Goal: Information Seeking & Learning: Learn about a topic

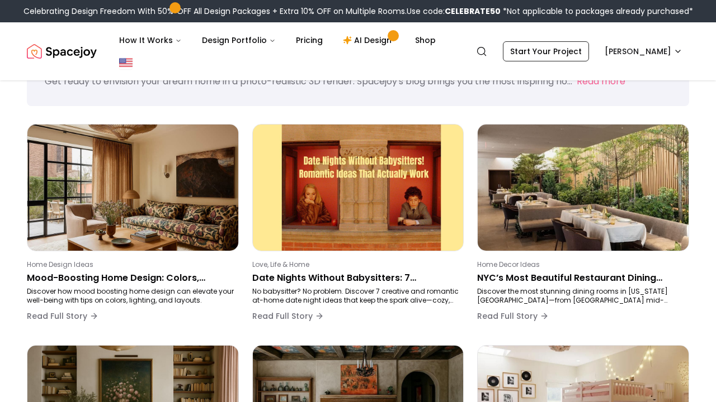
scroll to position [64, 0]
click at [65, 50] on img "Spacejoy" at bounding box center [62, 51] width 70 height 22
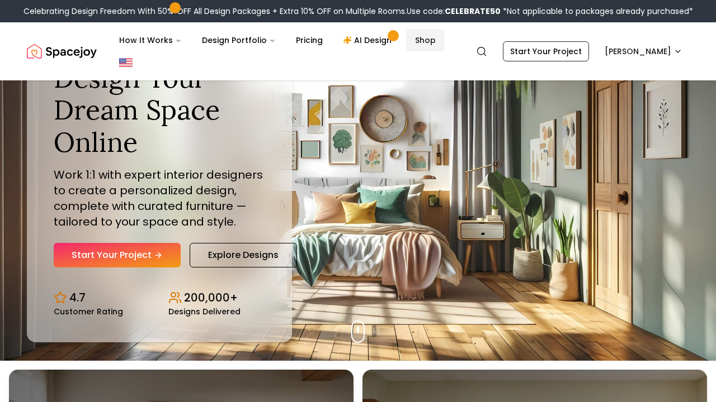
click at [409, 45] on link "Shop" at bounding box center [425, 40] width 39 height 22
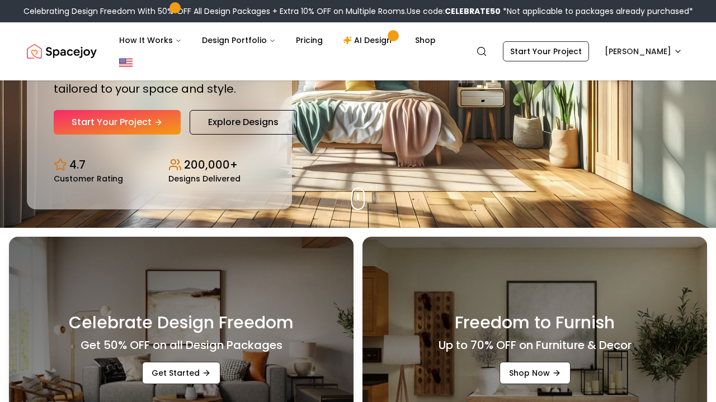
scroll to position [197, 0]
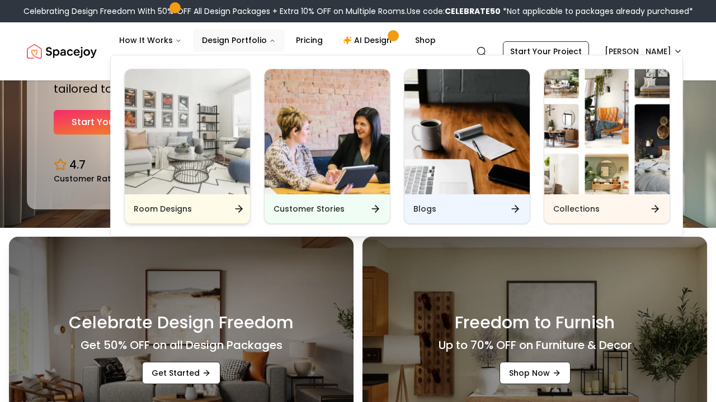
click at [236, 204] on icon "Main" at bounding box center [238, 208] width 11 height 11
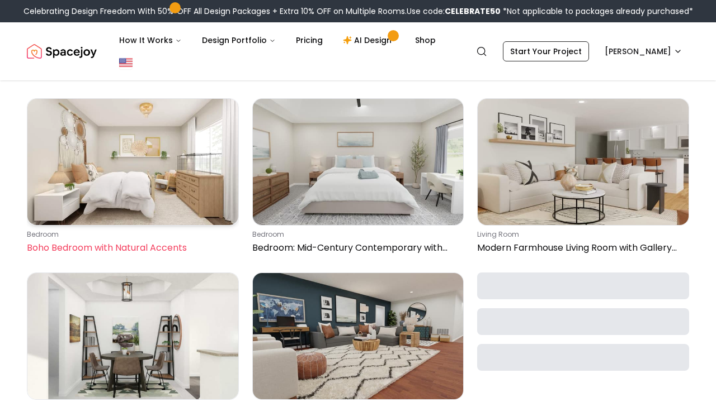
scroll to position [1624, 0]
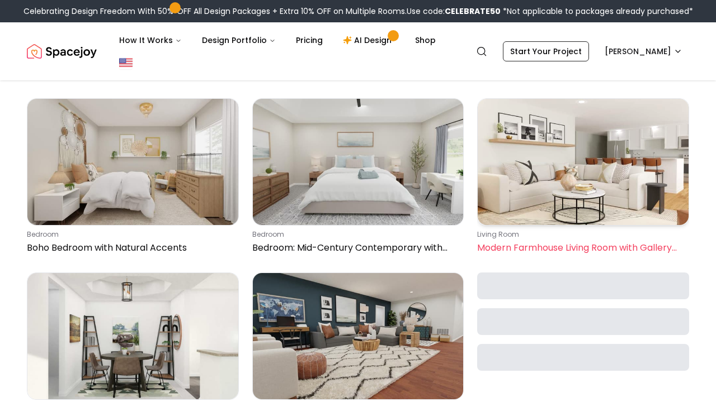
click at [559, 244] on p "Modern Farmhouse Living Room with Gallery Wall" at bounding box center [580, 247] width 207 height 13
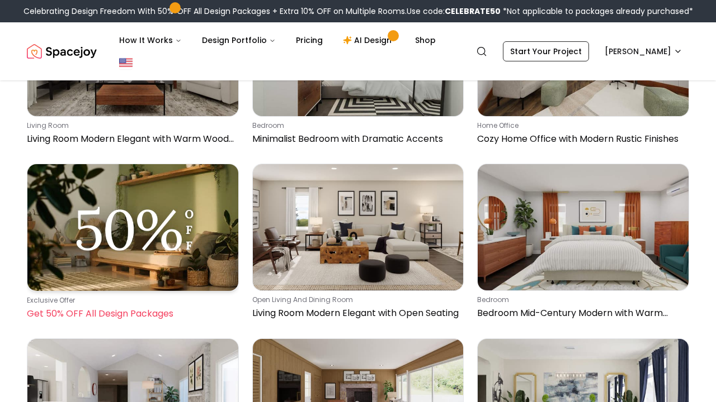
scroll to position [2783, 0]
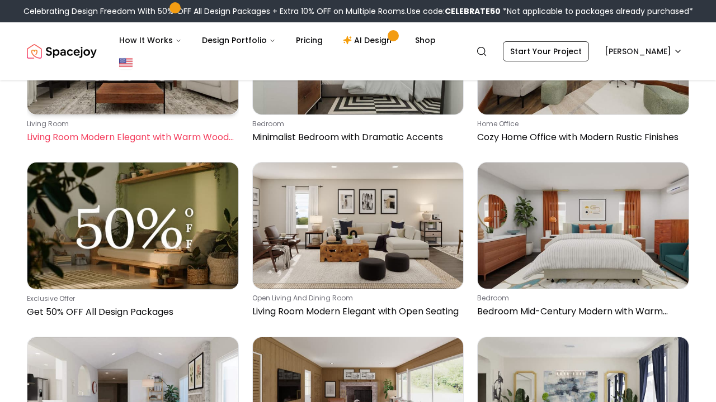
click at [146, 132] on p "Living Room Modern Elegant with Warm Wood Tones" at bounding box center [130, 137] width 207 height 13
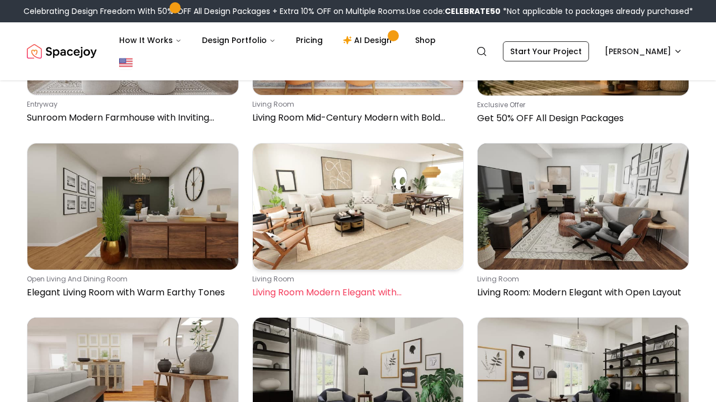
scroll to position [4373, 0]
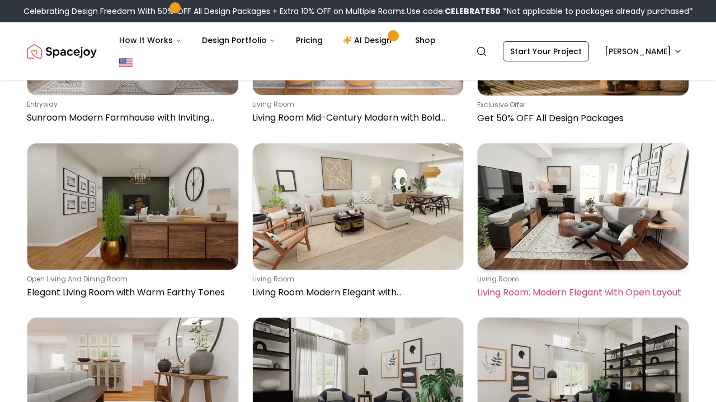
click at [549, 278] on p "living room" at bounding box center [580, 279] width 207 height 9
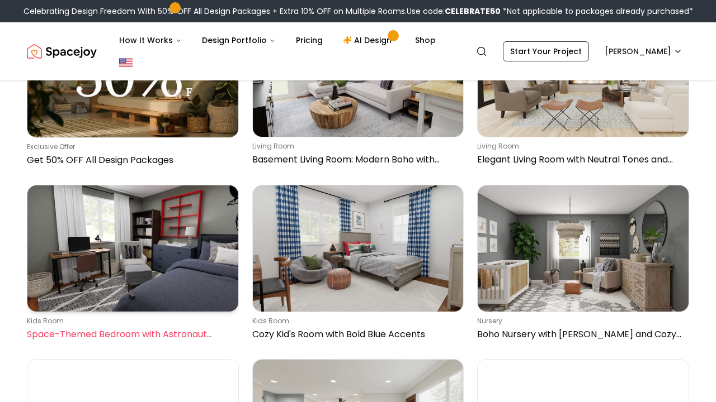
scroll to position [0, 0]
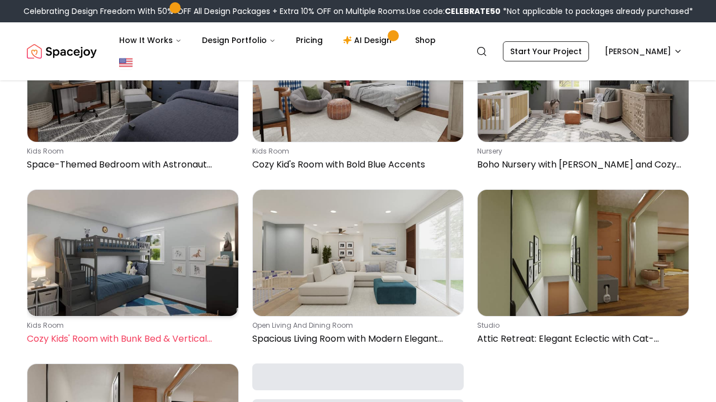
click at [200, 227] on img at bounding box center [132, 253] width 211 height 126
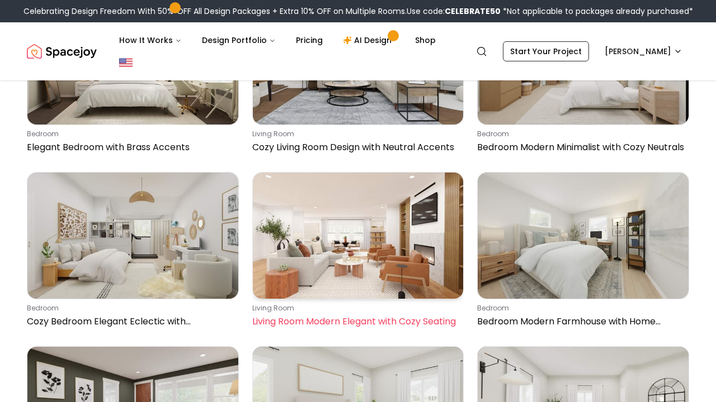
click at [304, 331] on link "living room Living Room Modern Elegant with Cozy Seating" at bounding box center [358, 252] width 212 height 161
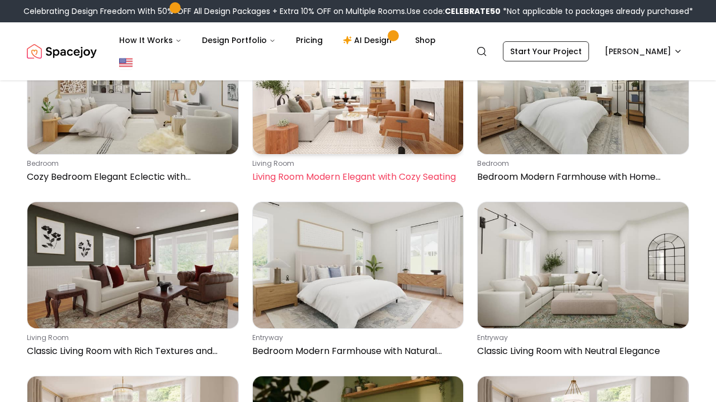
click at [353, 183] on p "Living Room Modern Elegant with Cozy Seating" at bounding box center [355, 176] width 207 height 13
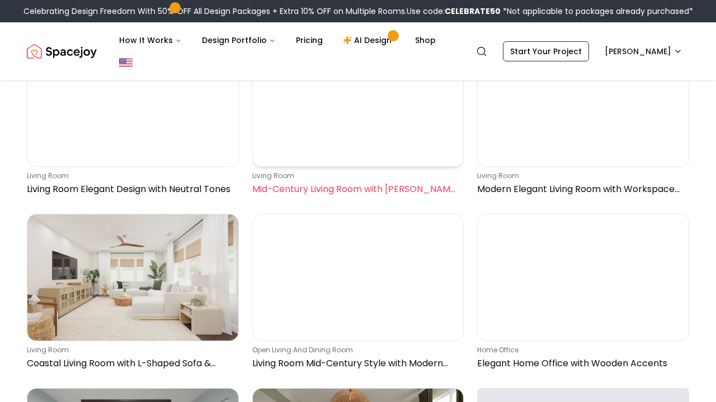
scroll to position [15173, 0]
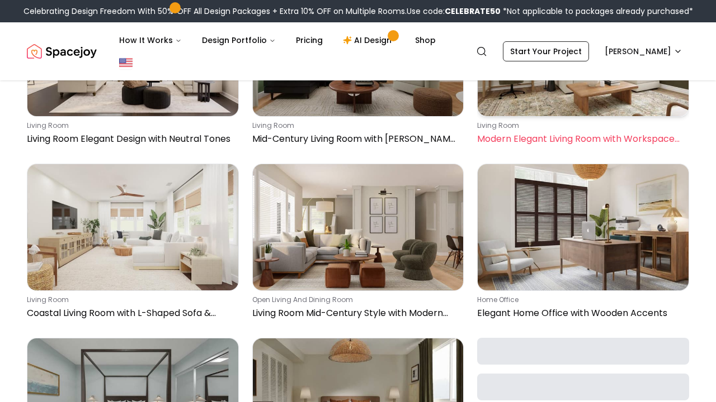
click at [497, 126] on p "living room" at bounding box center [580, 125] width 207 height 9
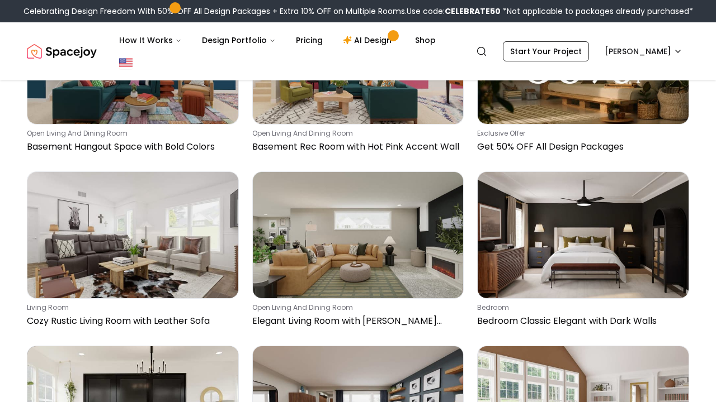
scroll to position [15922, 0]
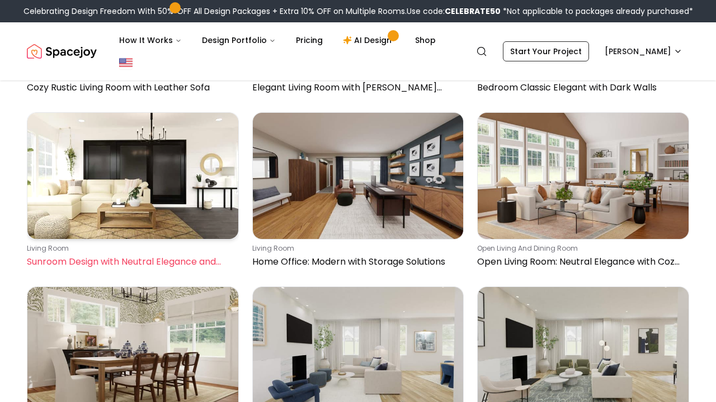
click at [180, 262] on p "Sunroom Design with Neutral Elegance and Lush Greenery" at bounding box center [130, 261] width 207 height 13
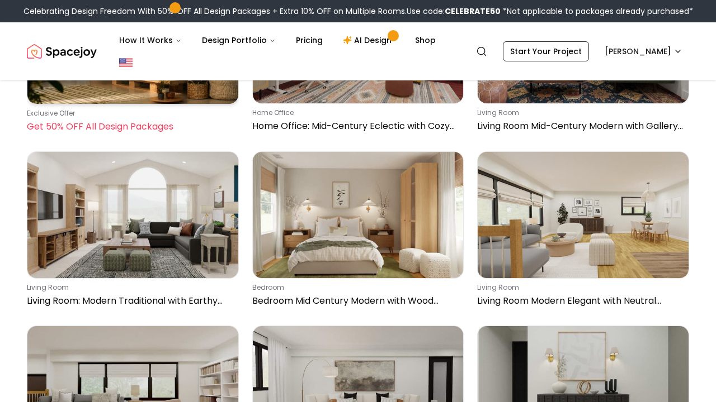
scroll to position [16607, 0]
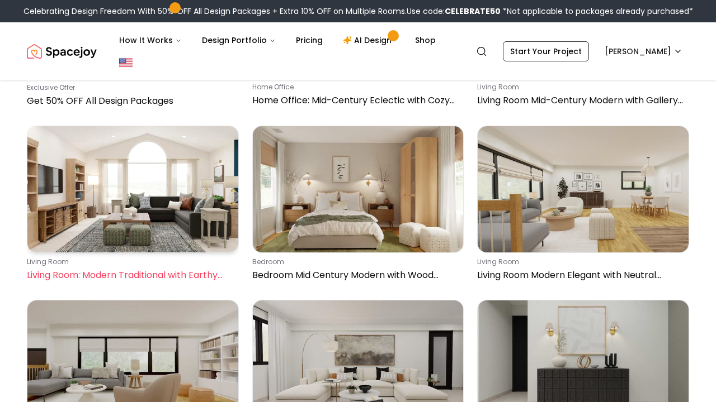
click at [157, 257] on link "living room Living Room: Modern Traditional with Earthy Accents" at bounding box center [133, 206] width 212 height 161
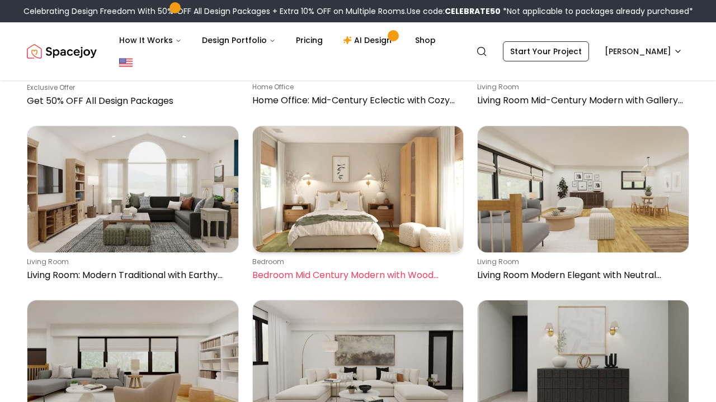
scroll to position [16864, 0]
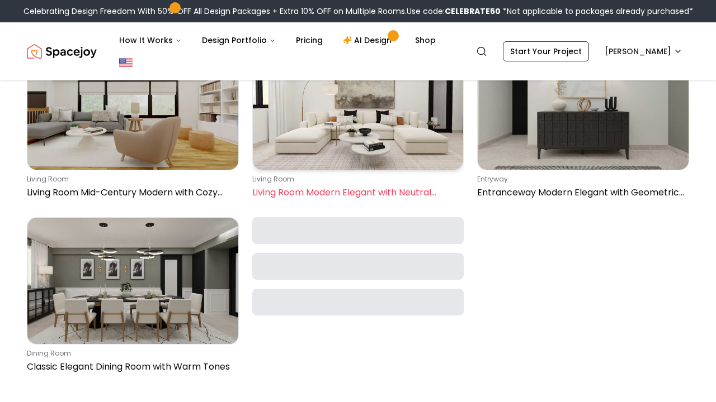
click at [308, 188] on p "Living Room Modern Elegant with Neutral Palette" at bounding box center [355, 192] width 207 height 13
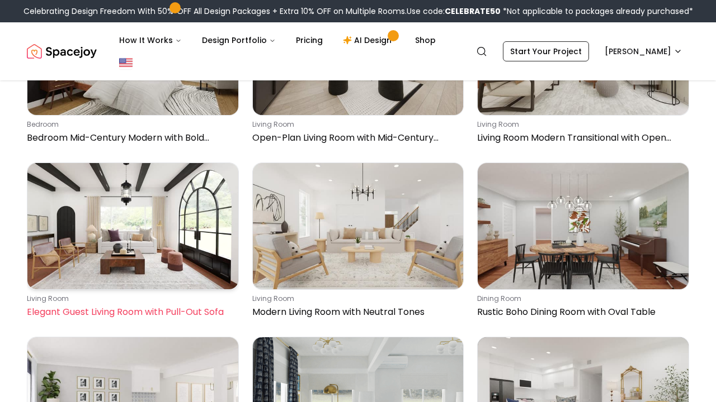
scroll to position [18488, 0]
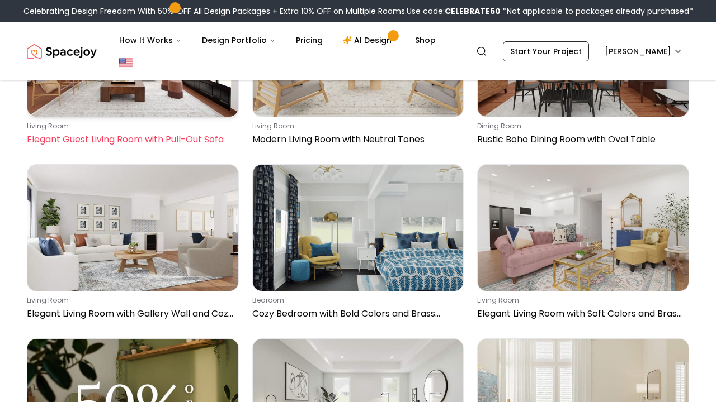
click at [96, 131] on div "living room Elegant Guest Living Room with Pull-Out Sofa" at bounding box center [130, 134] width 207 height 25
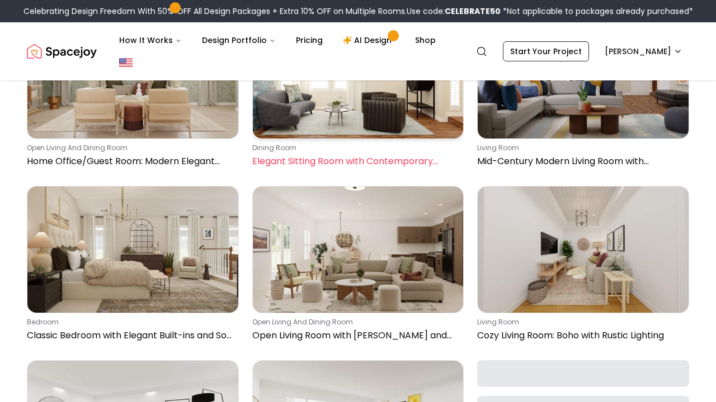
scroll to position [19688, 0]
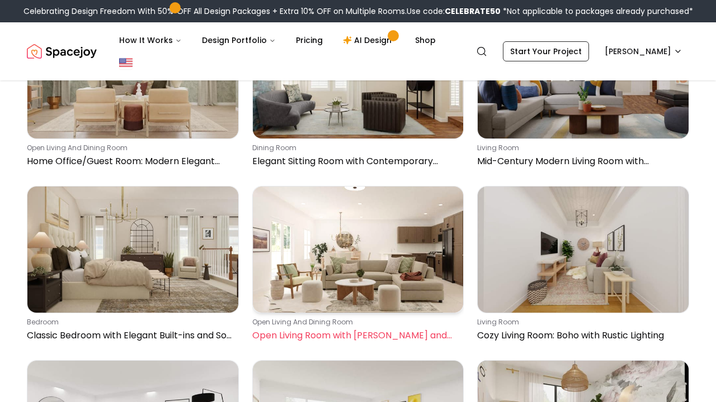
click at [338, 312] on img at bounding box center [358, 250] width 211 height 126
click at [385, 226] on img at bounding box center [358, 250] width 211 height 126
click at [364, 200] on img at bounding box center [358, 250] width 211 height 126
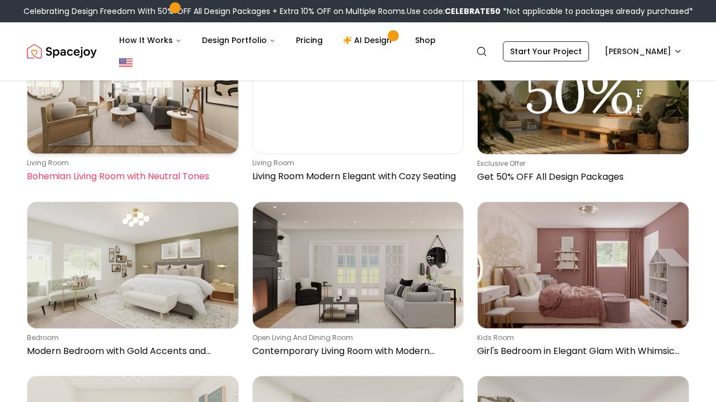
scroll to position [20196, 0]
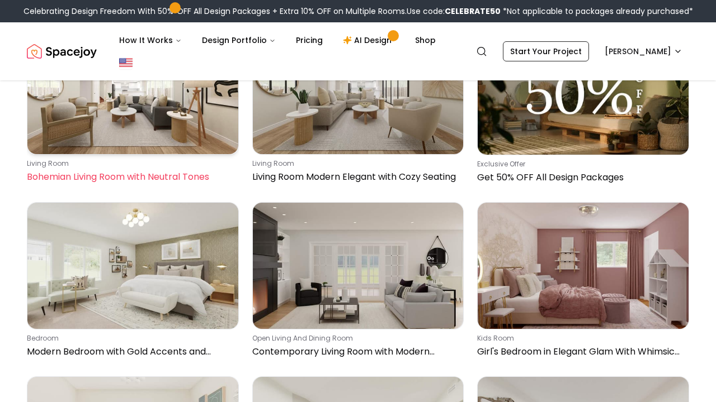
click at [145, 173] on p "Bohemian Living Room with Neutral Tones" at bounding box center [130, 176] width 207 height 13
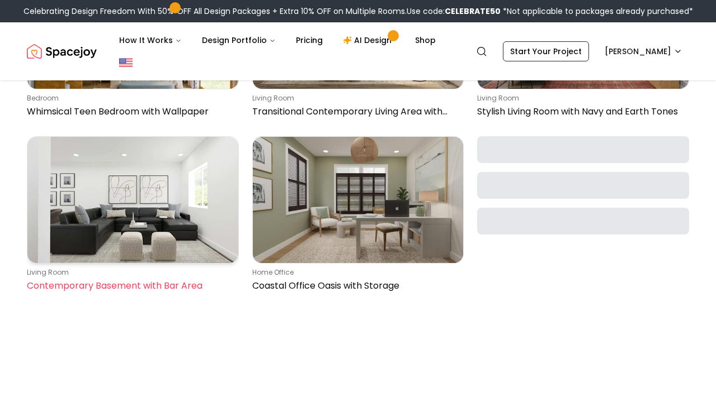
scroll to position [22058, 0]
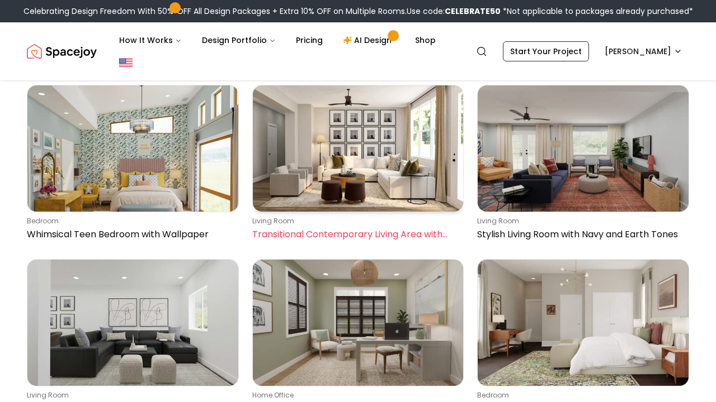
click at [282, 233] on p "Transitional Contemporary Living Area with Fireplace" at bounding box center [355, 234] width 207 height 13
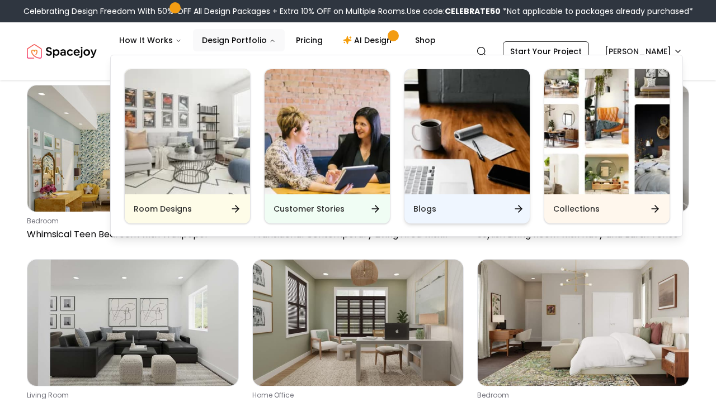
click at [438, 203] on div "Blogs" at bounding box center [466, 209] width 125 height 29
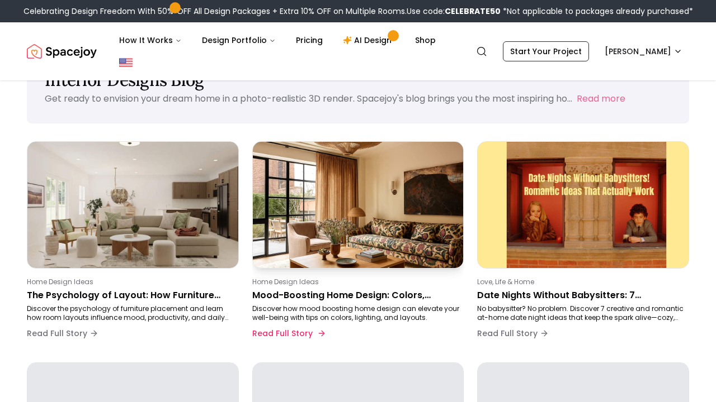
scroll to position [56, 0]
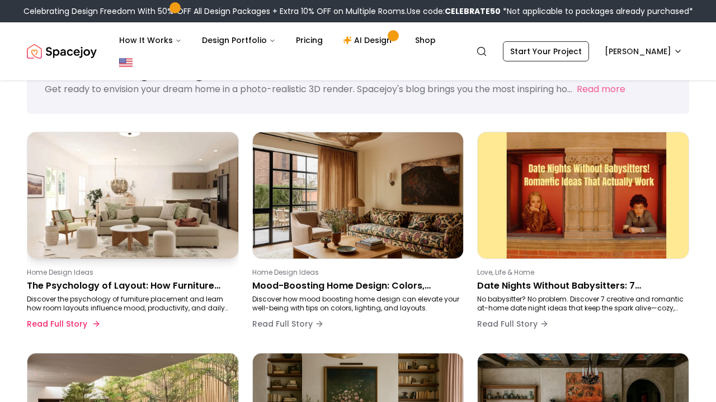
click at [195, 279] on p "The Psychology of Layout: How Furniture Placement Impacts Your Daily Life" at bounding box center [130, 285] width 207 height 13
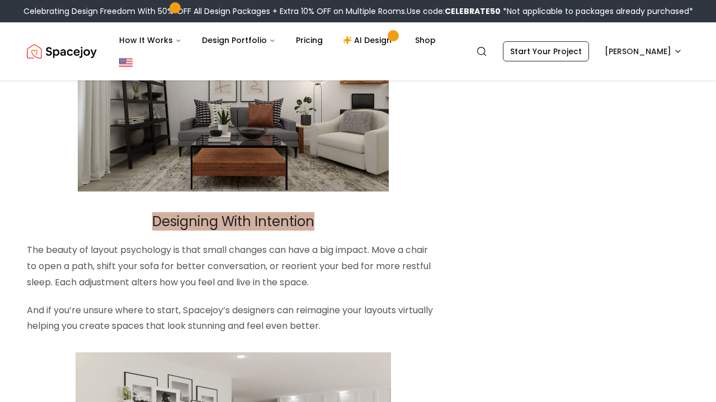
scroll to position [2114, 0]
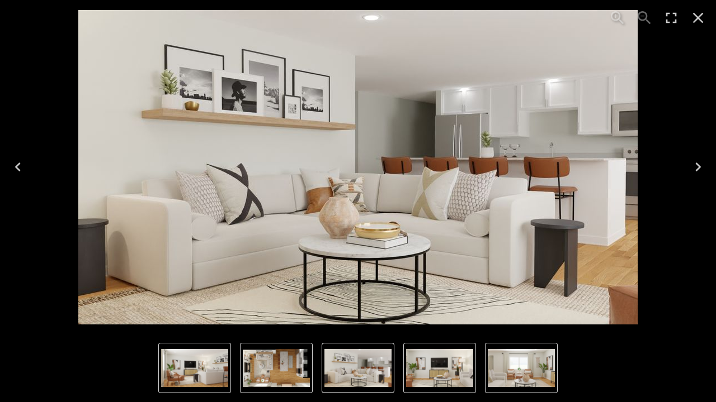
click at [702, 23] on icon "Close" at bounding box center [698, 18] width 18 height 18
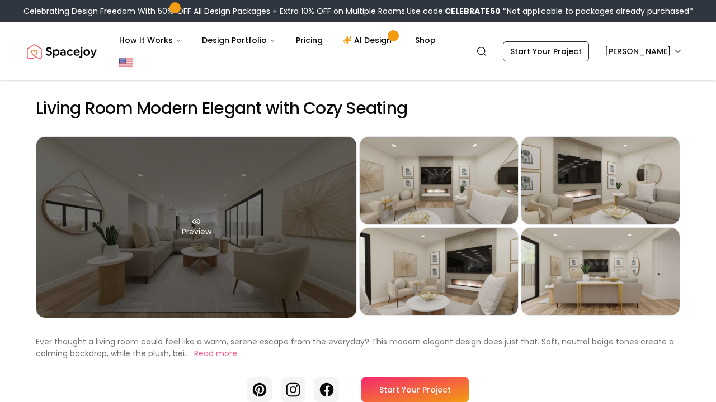
click at [226, 279] on div "Preview" at bounding box center [196, 227] width 320 height 181
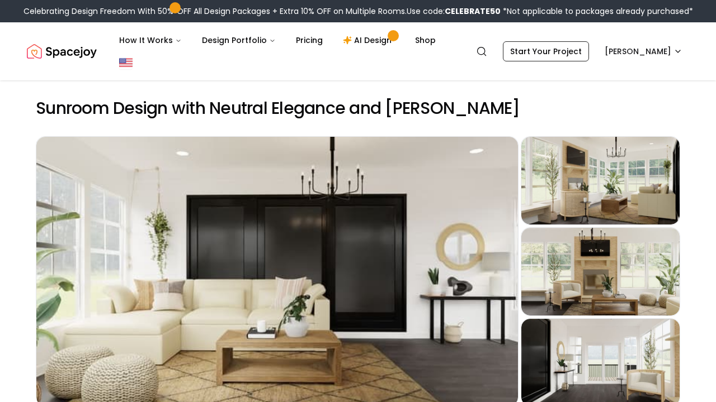
scroll to position [143, 0]
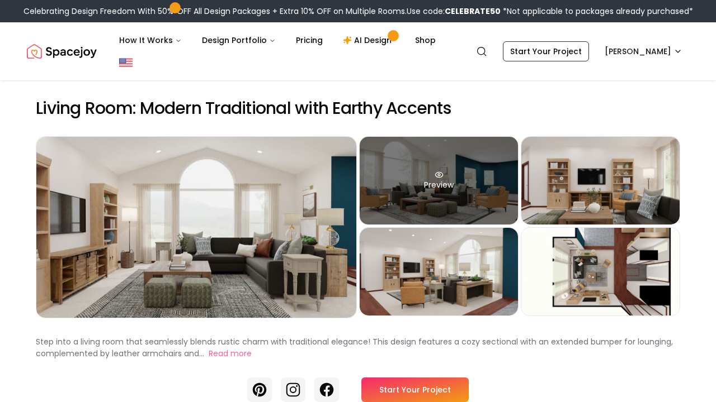
click at [420, 191] on div "Preview" at bounding box center [438, 181] width 158 height 88
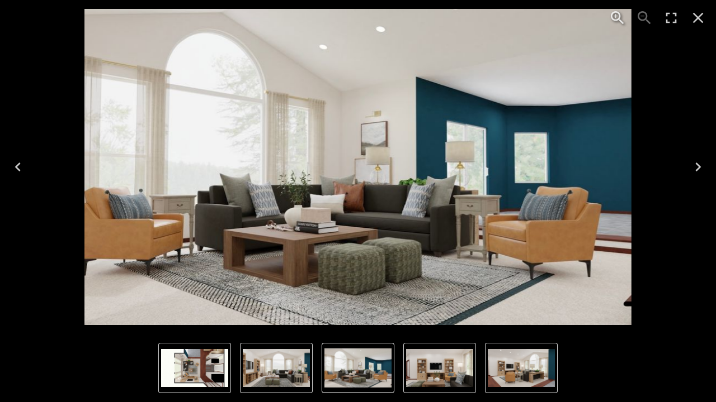
click at [693, 15] on icon "Close" at bounding box center [698, 18] width 18 height 18
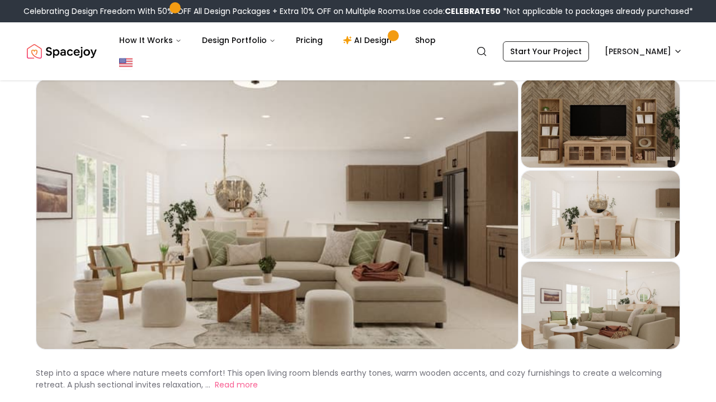
scroll to position [61, 0]
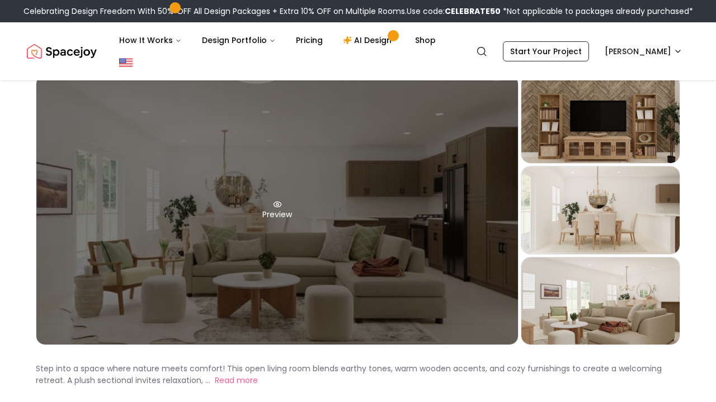
click at [327, 268] on div "Preview" at bounding box center [276, 209] width 481 height 269
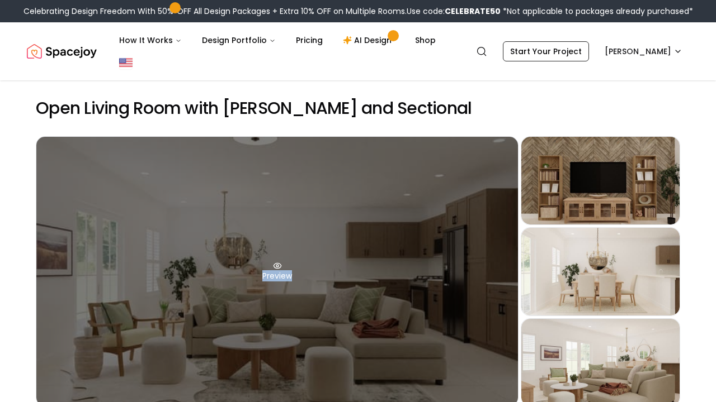
click at [381, 263] on div "Preview" at bounding box center [276, 271] width 481 height 269
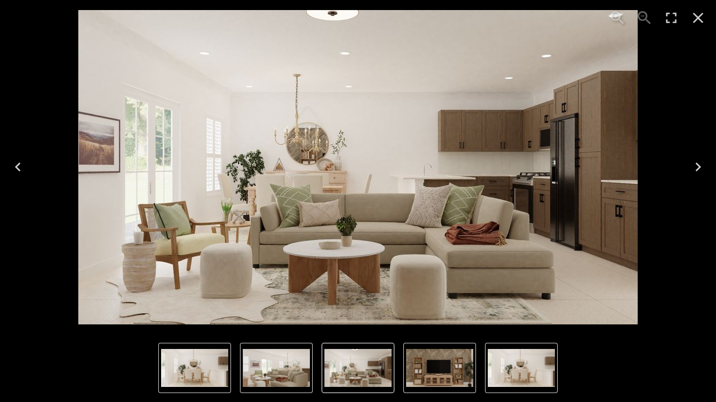
click at [697, 20] on icon "Close" at bounding box center [698, 18] width 18 height 18
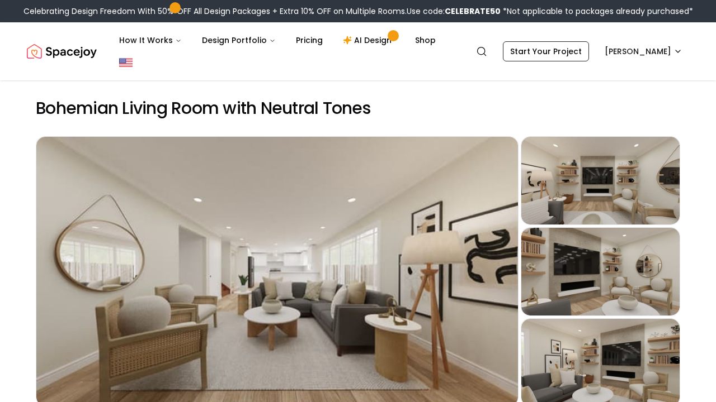
scroll to position [58, 0]
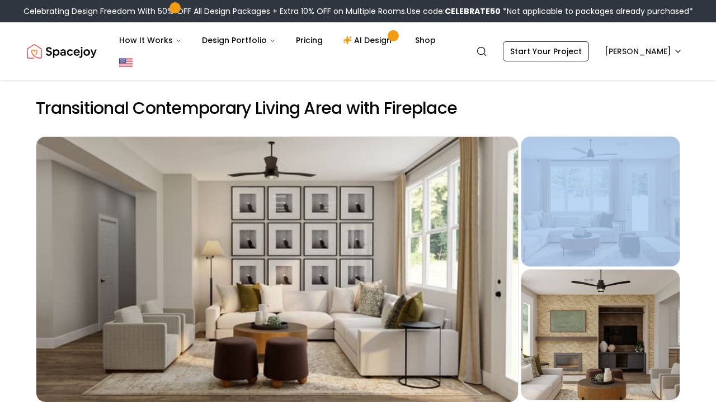
click at [304, 291] on div "Preview" at bounding box center [276, 270] width 481 height 266
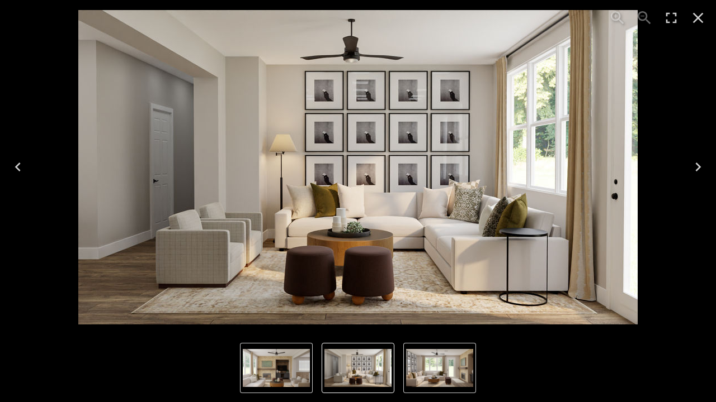
click at [702, 16] on icon "Close" at bounding box center [698, 18] width 18 height 18
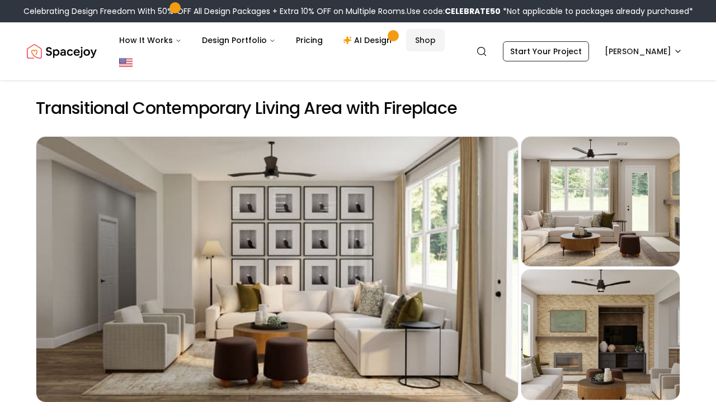
click at [427, 36] on link "Shop" at bounding box center [425, 40] width 39 height 22
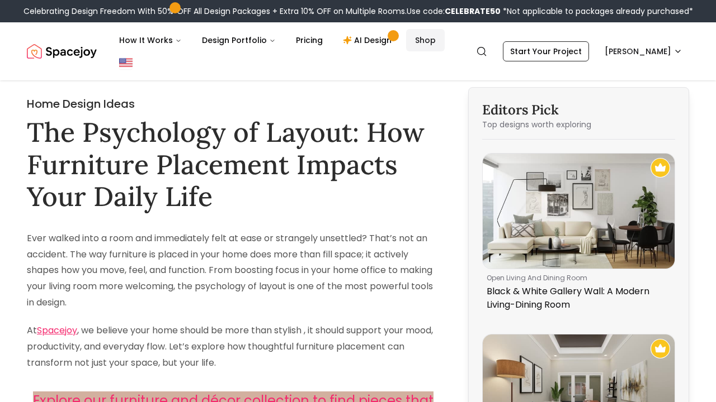
click at [413, 41] on link "Shop" at bounding box center [425, 40] width 39 height 22
